Goal: Task Accomplishment & Management: Use online tool/utility

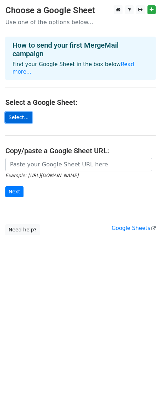
click at [23, 112] on link "Select..." at bounding box center [18, 117] width 27 height 11
click at [22, 112] on link "Select..." at bounding box center [18, 117] width 27 height 11
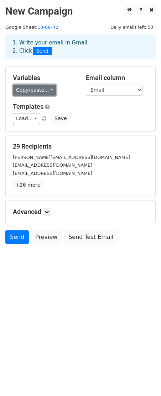
click at [32, 94] on link "Copy/paste..." at bounding box center [34, 90] width 43 height 11
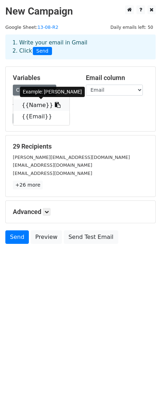
click at [34, 106] on link "{{Name}}" at bounding box center [41, 105] width 56 height 11
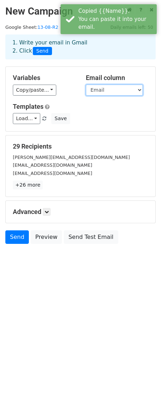
click at [92, 92] on select "Name Email" at bounding box center [114, 90] width 57 height 11
click at [86, 85] on select "Name Email" at bounding box center [114, 90] width 57 height 11
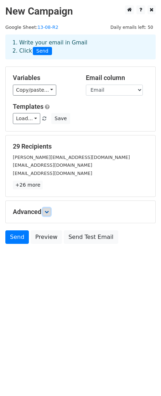
click at [50, 215] on link at bounding box center [47, 212] width 8 height 8
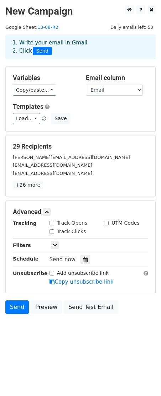
click at [50, 230] on div "Track Clicks" at bounding box center [67, 231] width 37 height 7
click at [51, 231] on input "Track Clicks" at bounding box center [51, 231] width 5 height 5
checkbox input "true"
click at [51, 225] on input "Track Opens" at bounding box center [51, 223] width 5 height 5
checkbox input "true"
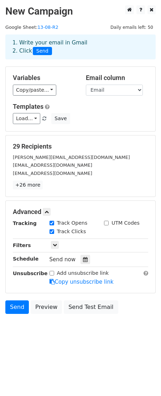
click at [105, 225] on input "UTM Codes" at bounding box center [106, 223] width 5 height 5
checkbox input "true"
